Goal: Navigation & Orientation: Go to known website

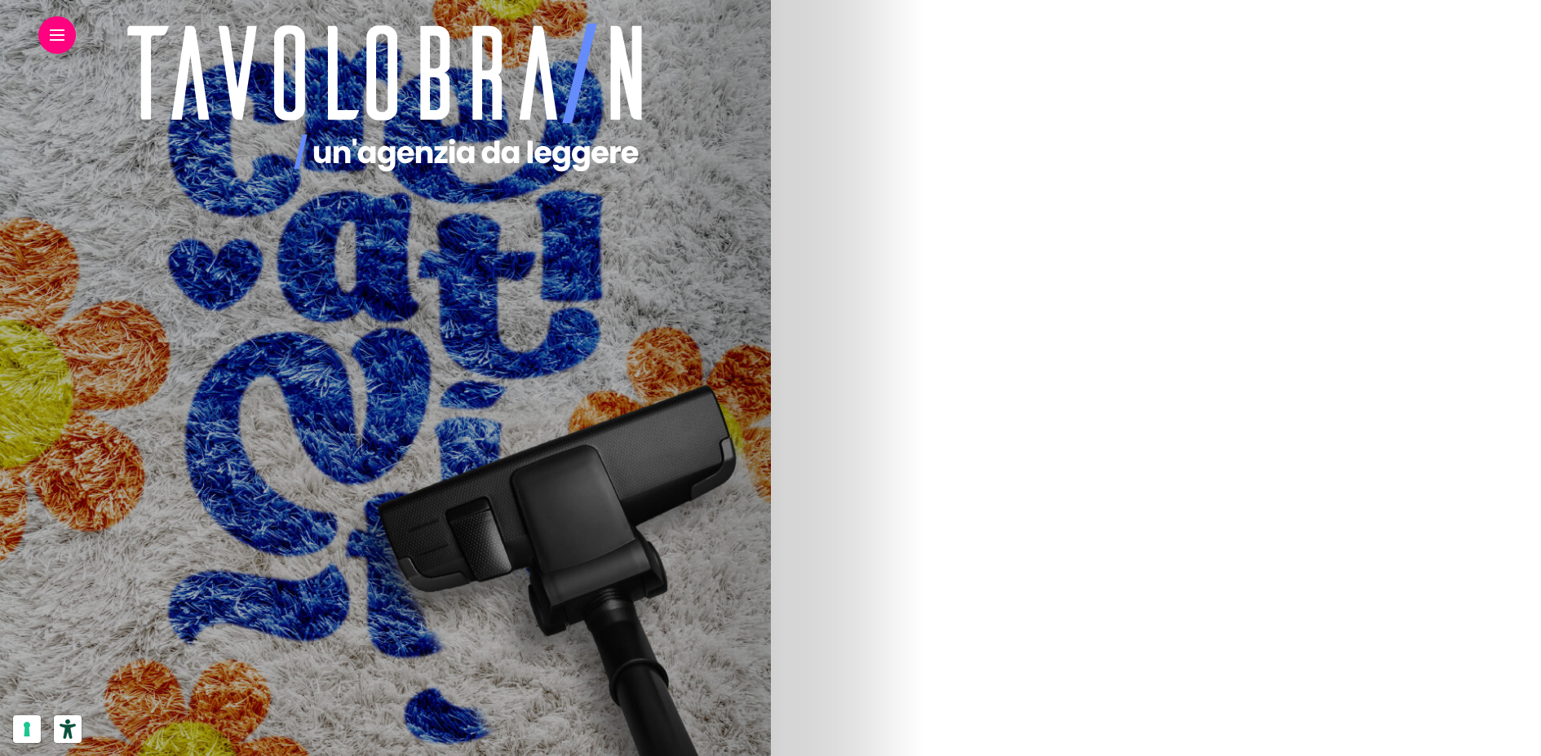
scroll to position [2529, 0]
click at [51, 32] on link at bounding box center [57, 35] width 15 height 11
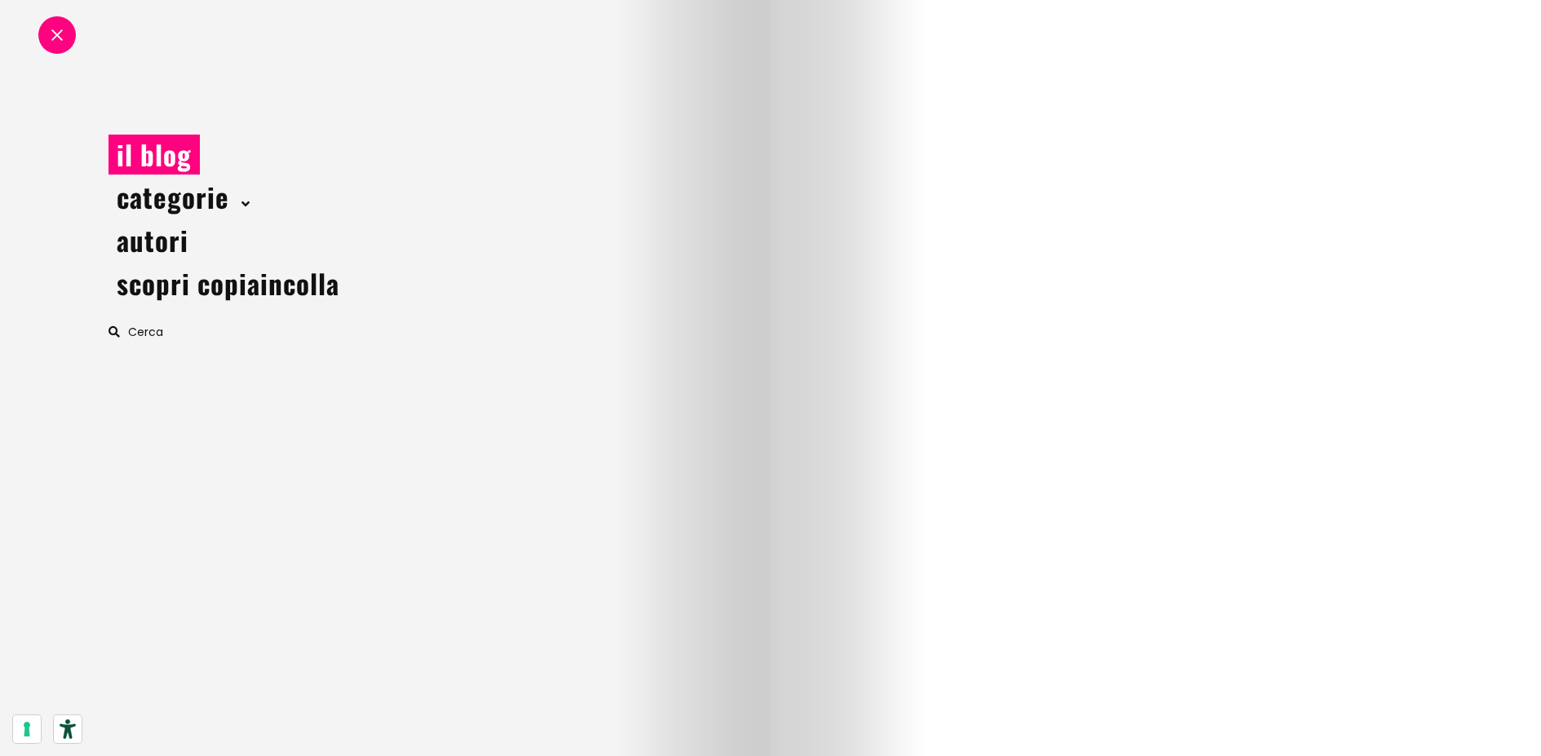
scroll to position [0, 0]
click at [593, 100] on h1 "Tavolobrain è il blog di copiaincolla ." at bounding box center [315, 103] width 555 height 27
click at [426, 107] on icon "copiaincolla" at bounding box center [366, 103] width 117 height 37
click at [53, 33] on span at bounding box center [56, 34] width 11 height 11
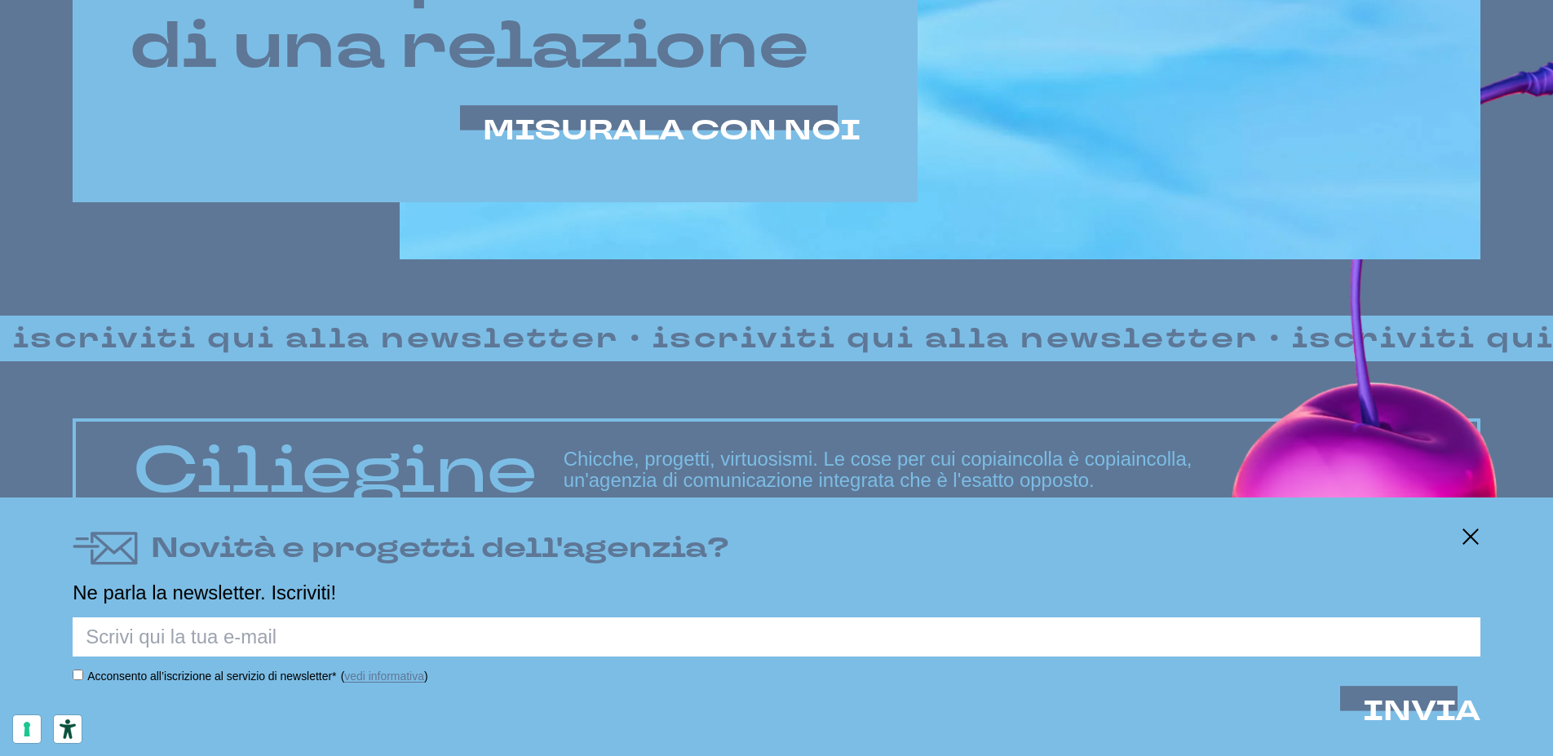
scroll to position [1373, 0]
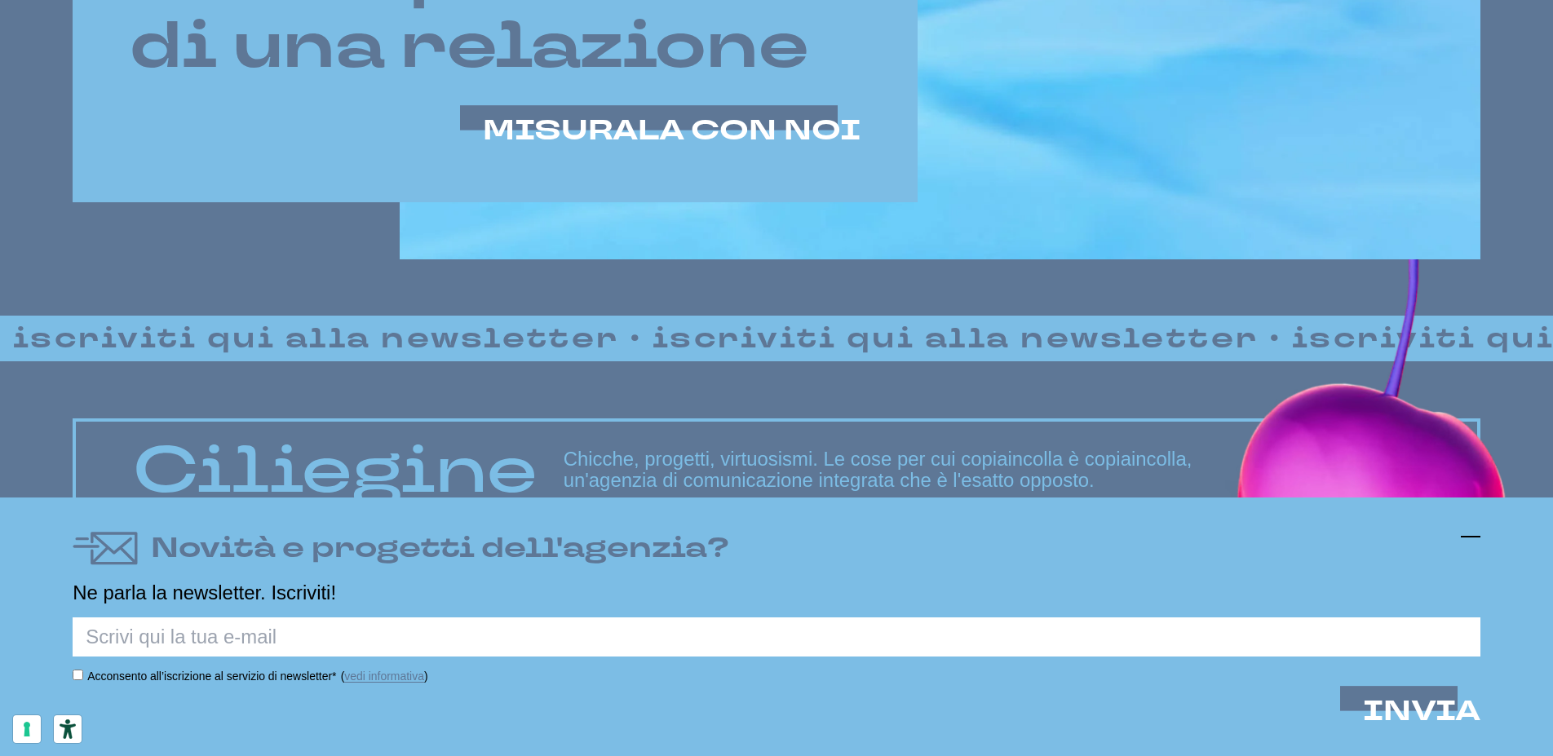
click at [1477, 537] on line at bounding box center [1471, 537] width 20 height 0
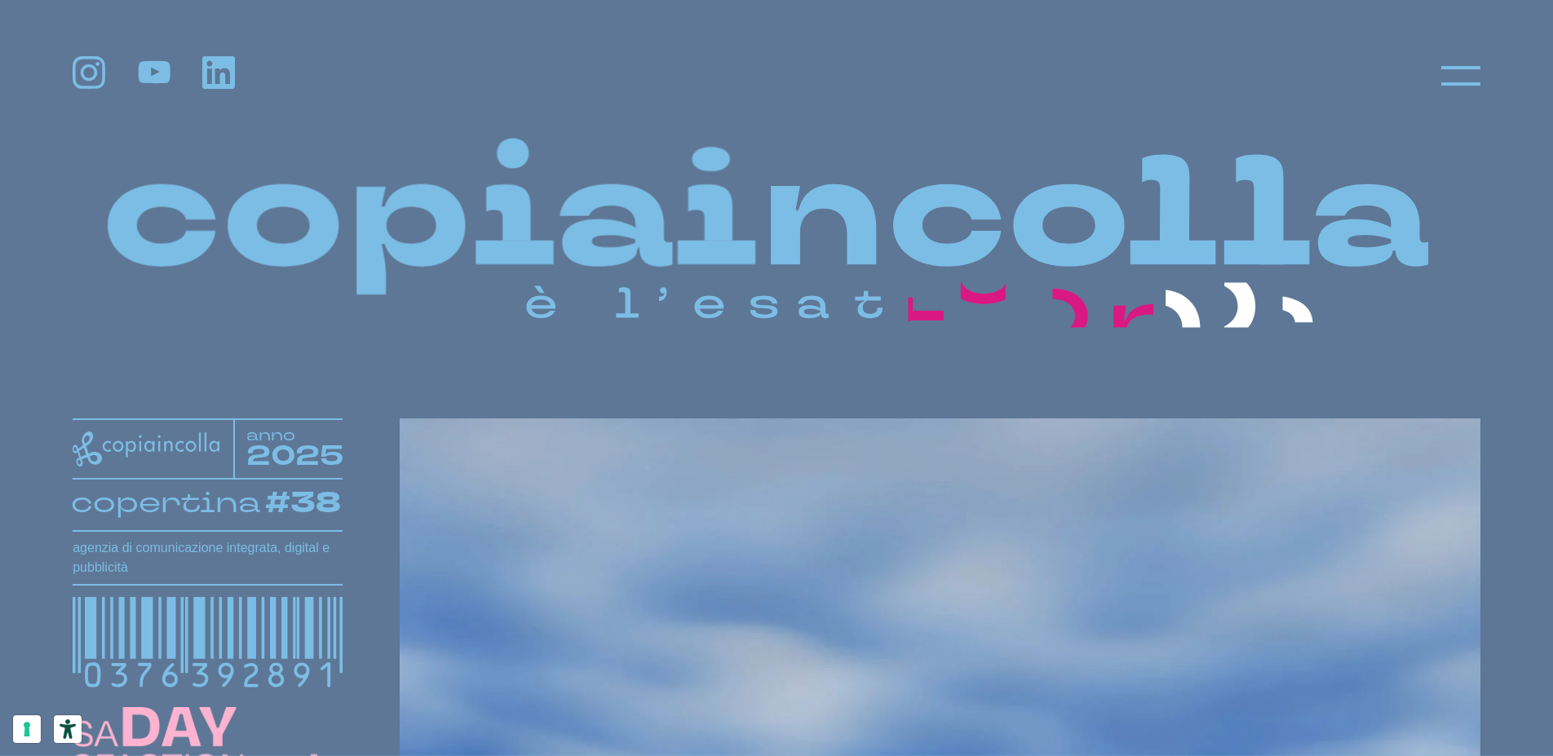
scroll to position [0, 0]
